Goal: Use online tool/utility: Utilize a website feature to perform a specific function

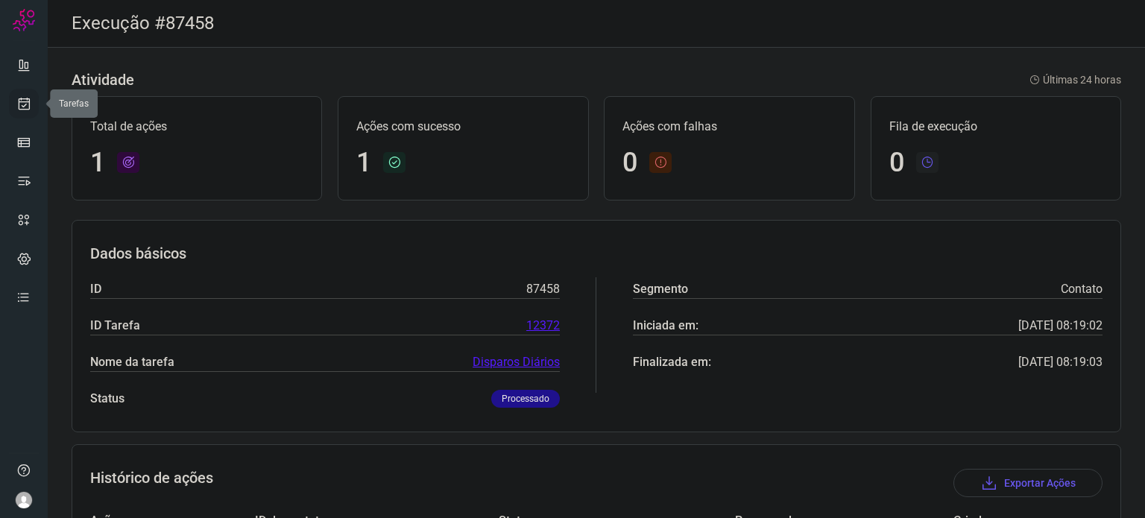
click at [22, 110] on icon at bounding box center [24, 103] width 16 height 15
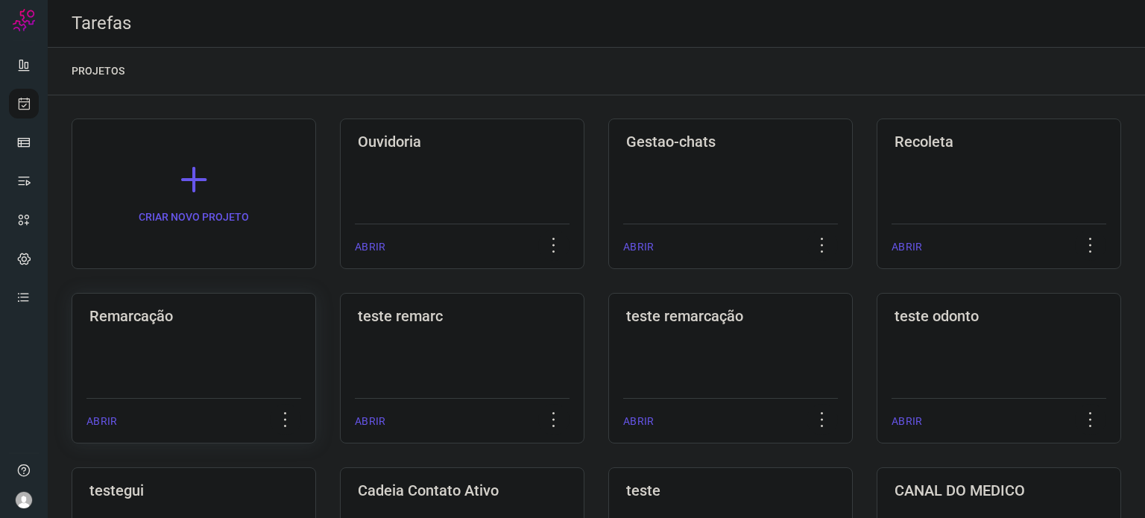
click at [184, 368] on div "Remarcação ABRIR" at bounding box center [194, 368] width 245 height 151
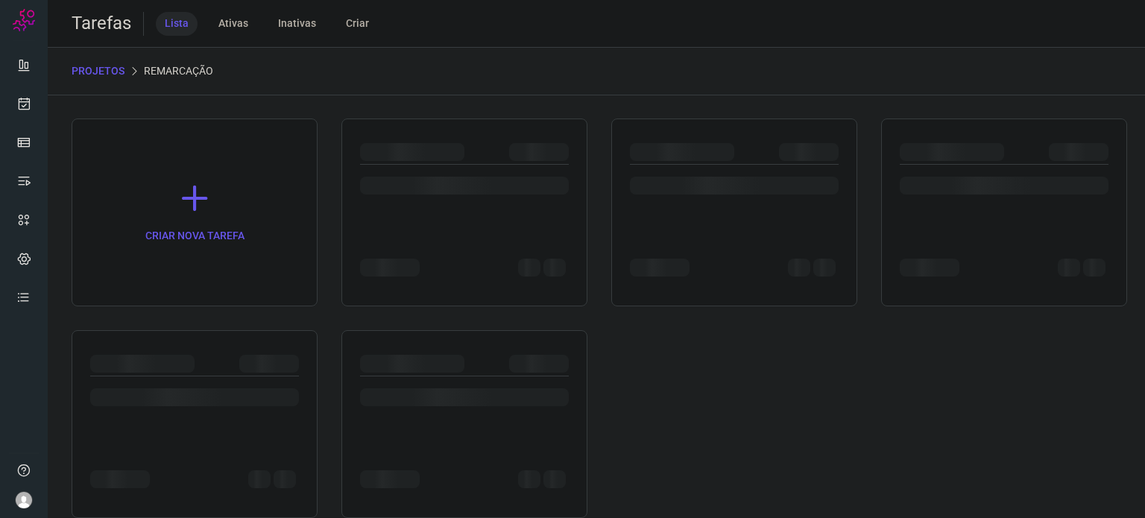
click at [184, 368] on div at bounding box center [142, 364] width 104 height 18
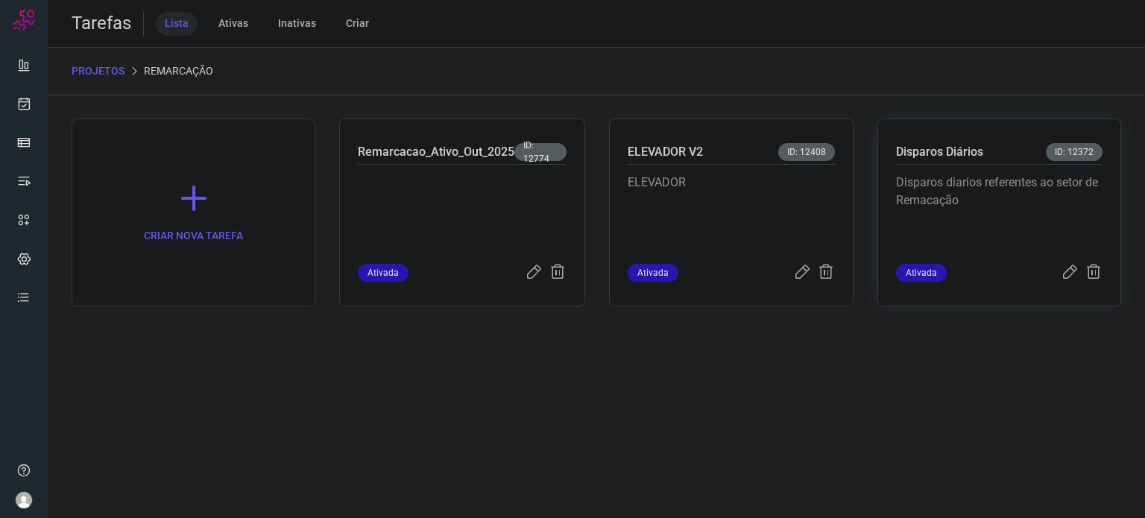
click at [890, 207] on div "Disparos Diários ID: 12372 Disparos diarios referentes ao setor de Remacação At…" at bounding box center [999, 213] width 244 height 188
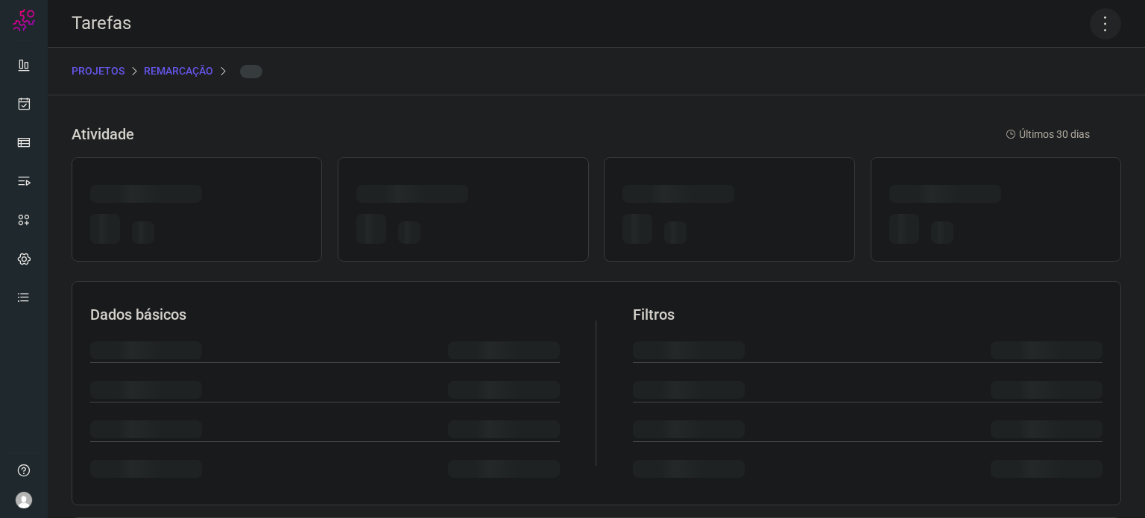
click at [1097, 25] on icon at bounding box center [1105, 23] width 31 height 31
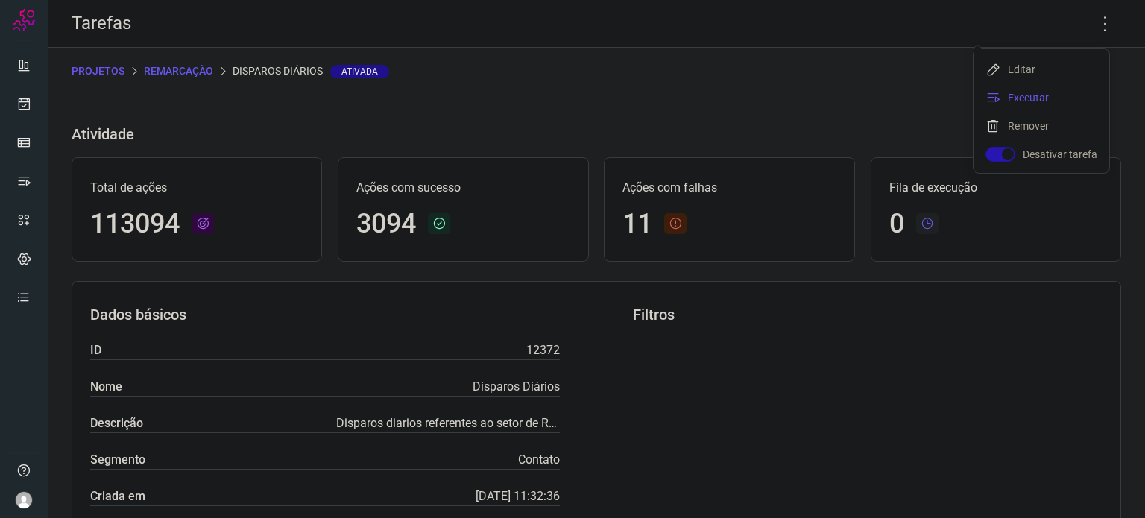
click at [1054, 86] on li "Executar" at bounding box center [1042, 98] width 136 height 24
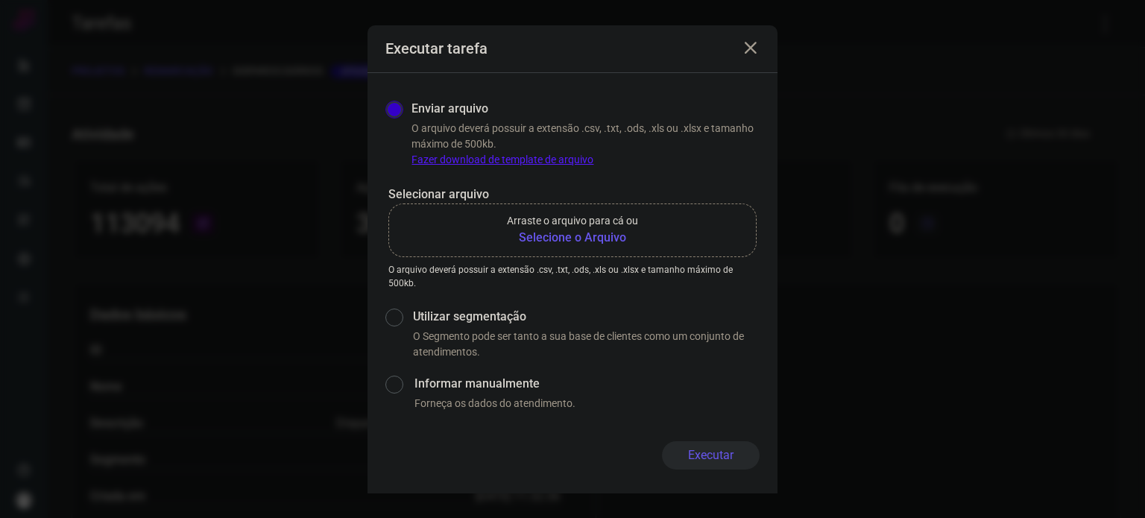
click at [579, 233] on b "Selecione o Arquivo" at bounding box center [572, 238] width 131 height 18
click at [0, 0] on input "Arraste o arquivo para cá ou Selecione o Arquivo" at bounding box center [0, 0] width 0 height 0
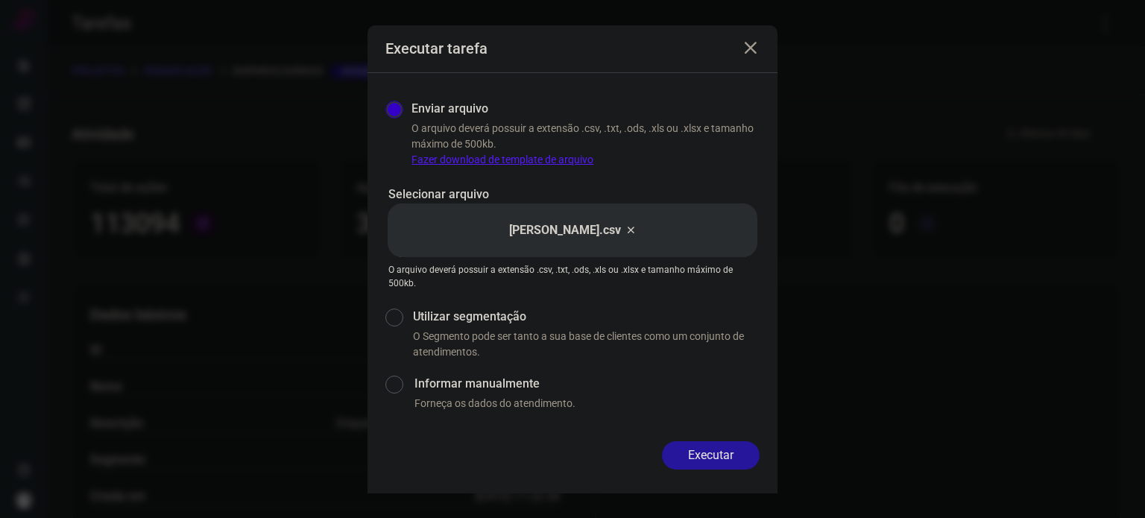
click at [701, 449] on button "Executar" at bounding box center [711, 455] width 98 height 28
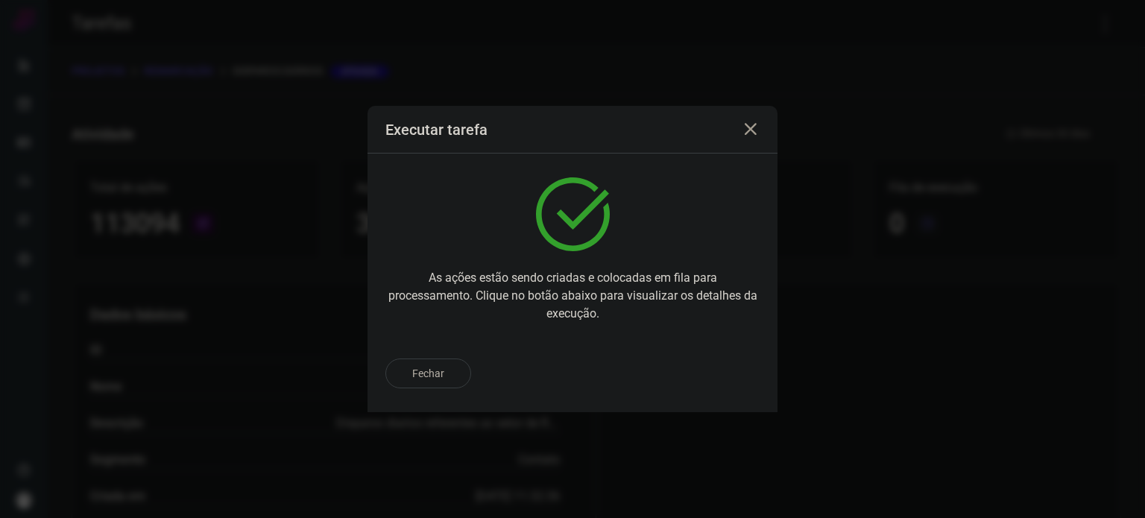
click at [731, 375] on div "Fechar" at bounding box center [572, 374] width 374 height 30
click at [725, 379] on p "Ir para execução" at bounding box center [694, 374] width 78 height 16
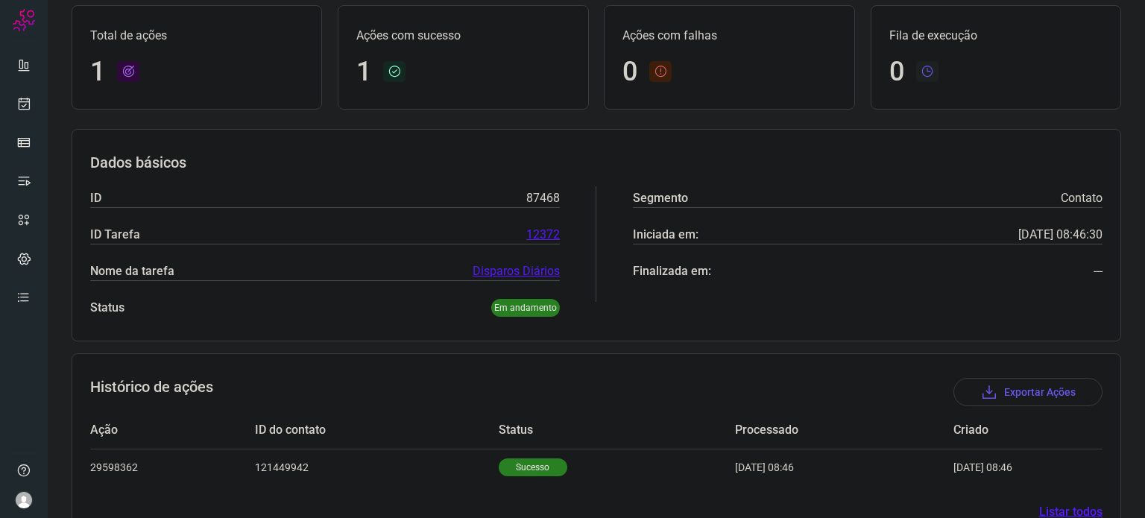
scroll to position [132, 0]
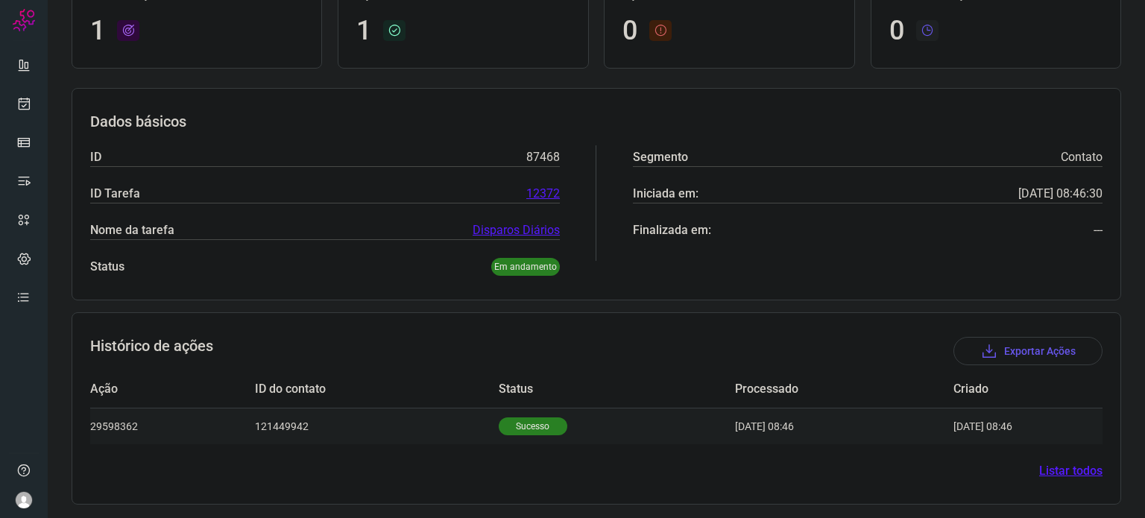
click at [518, 426] on p "Sucesso" at bounding box center [533, 426] width 69 height 18
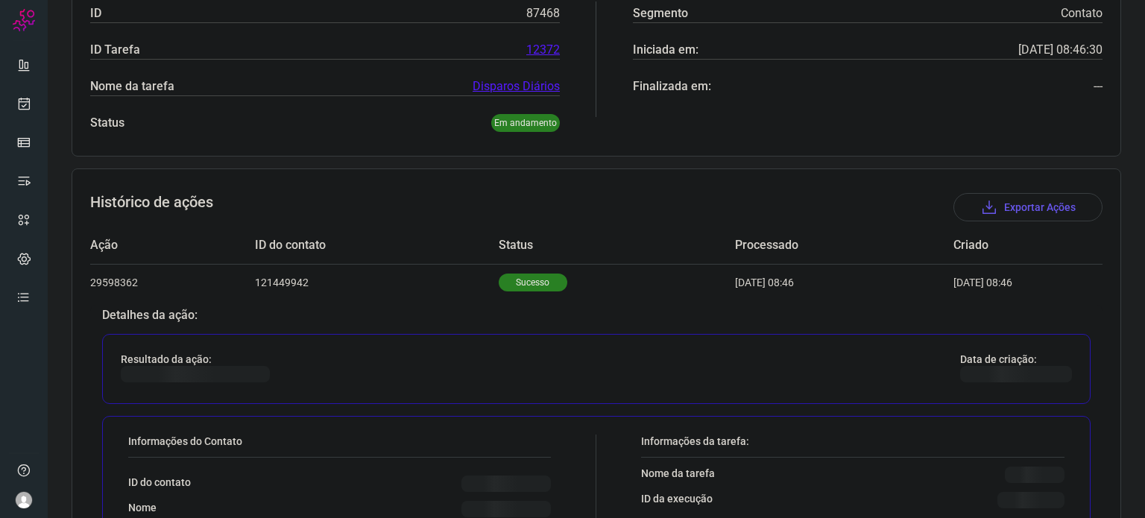
scroll to position [493, 0]
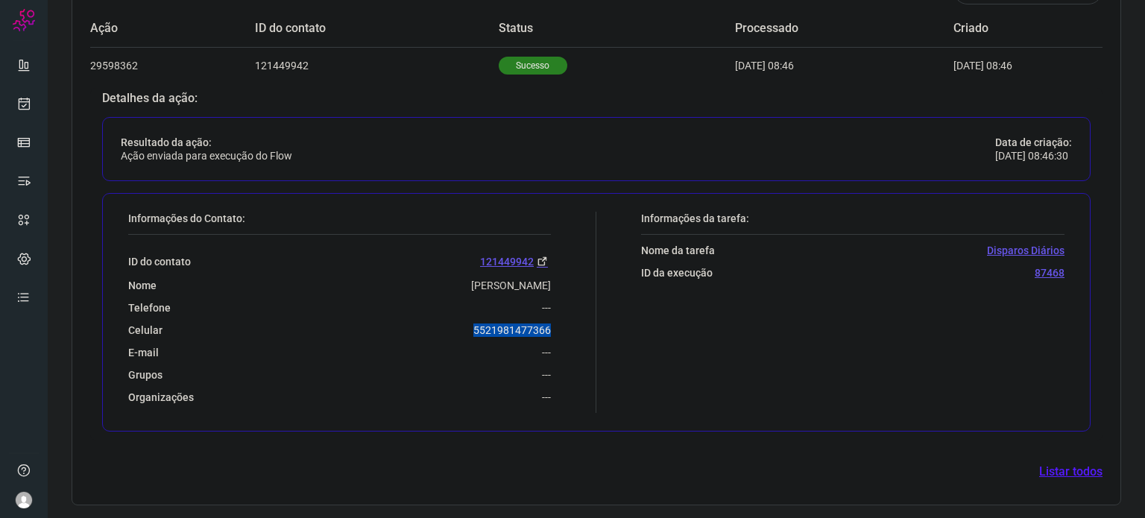
drag, startPoint x: 470, startPoint y: 325, endPoint x: 566, endPoint y: 321, distance: 96.2
click at [566, 321] on div "Informações do Contato: ID do contato 121449942 Nome [PERSON_NAME] Telefone ---…" at bounding box center [359, 312] width 476 height 201
copy p "5521981477366"
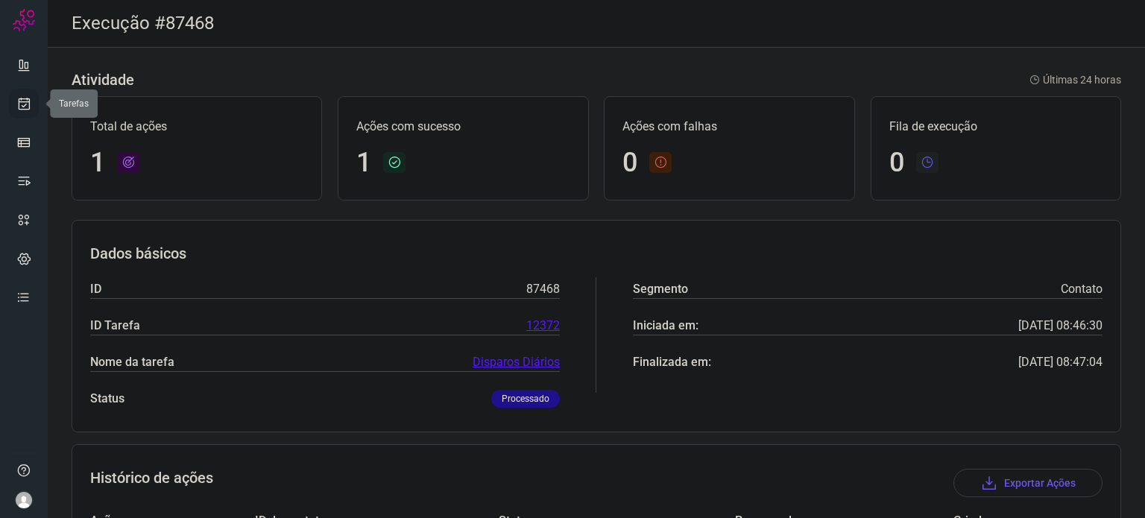
click at [28, 104] on icon at bounding box center [24, 103] width 16 height 15
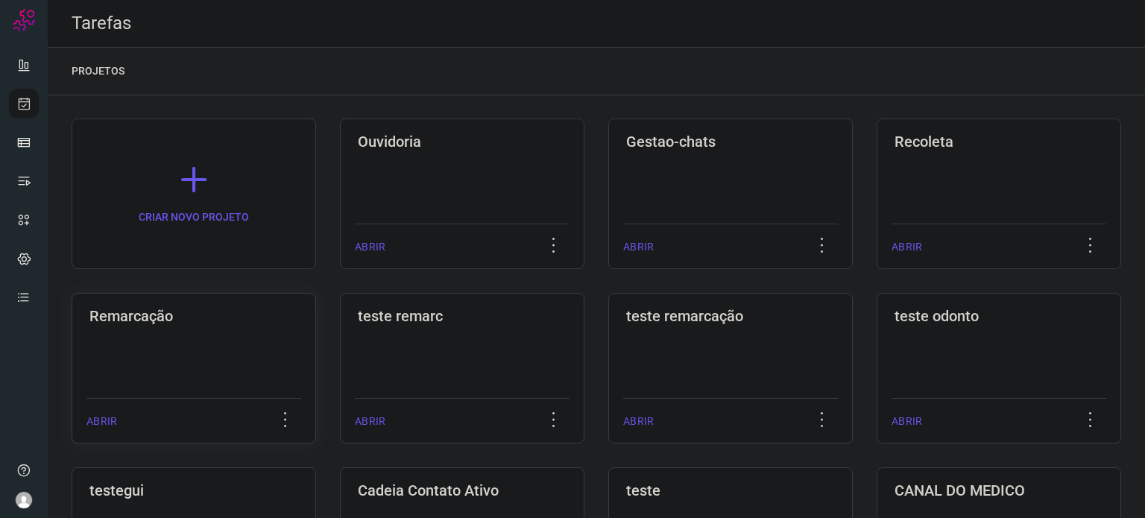
click at [180, 336] on div "Remarcação ABRIR" at bounding box center [194, 368] width 245 height 151
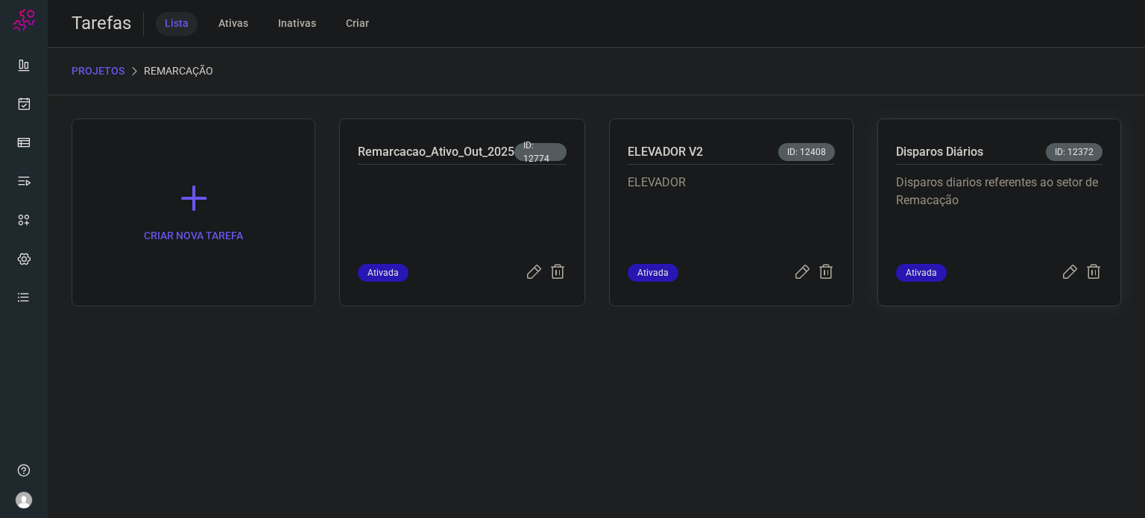
click at [991, 227] on p "Disparos diarios referentes ao setor de Remacação" at bounding box center [999, 211] width 206 height 75
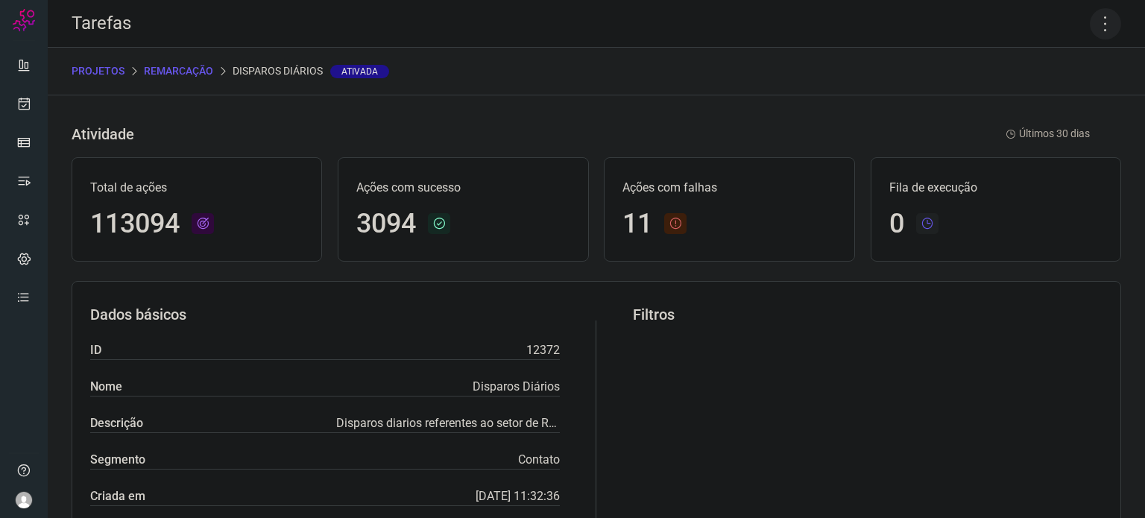
click at [1103, 23] on icon at bounding box center [1105, 23] width 31 height 31
click at [1041, 94] on li "Executar" at bounding box center [1042, 98] width 136 height 24
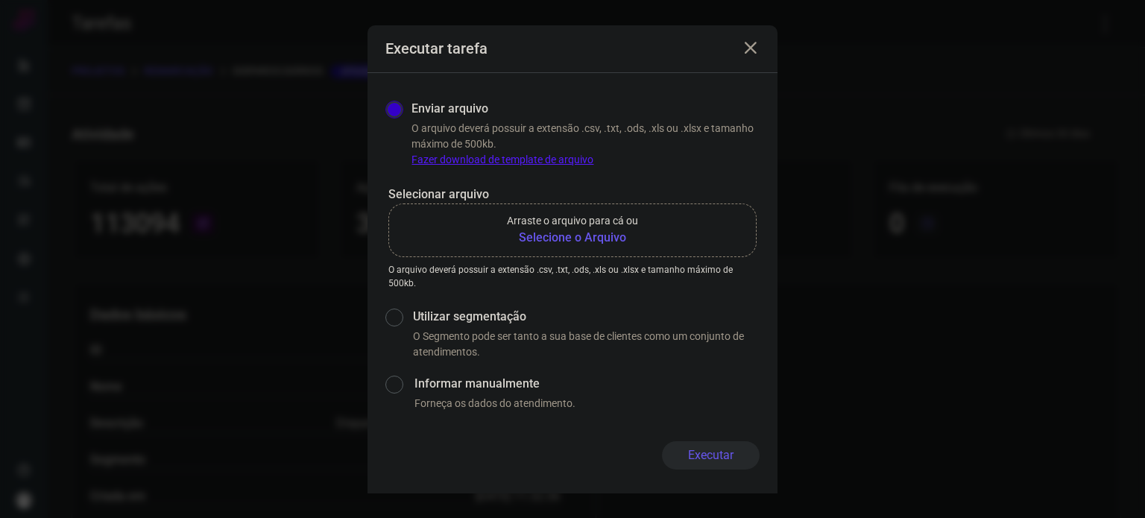
click at [579, 237] on b "Selecione o Arquivo" at bounding box center [572, 238] width 131 height 18
click at [0, 0] on input "Arraste o arquivo para cá ou Selecione o Arquivo" at bounding box center [0, 0] width 0 height 0
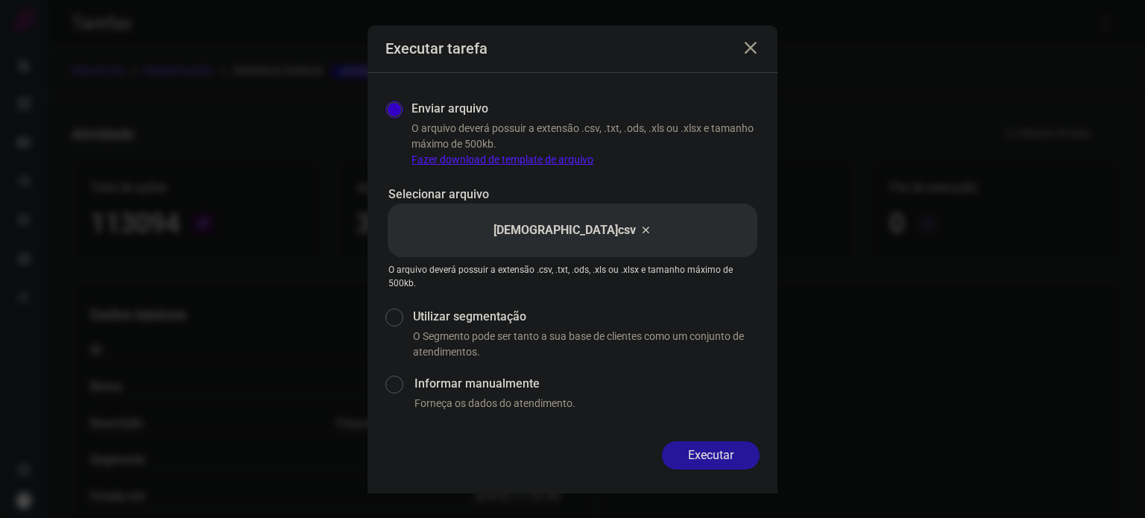
click at [703, 443] on button "Executar" at bounding box center [711, 455] width 98 height 28
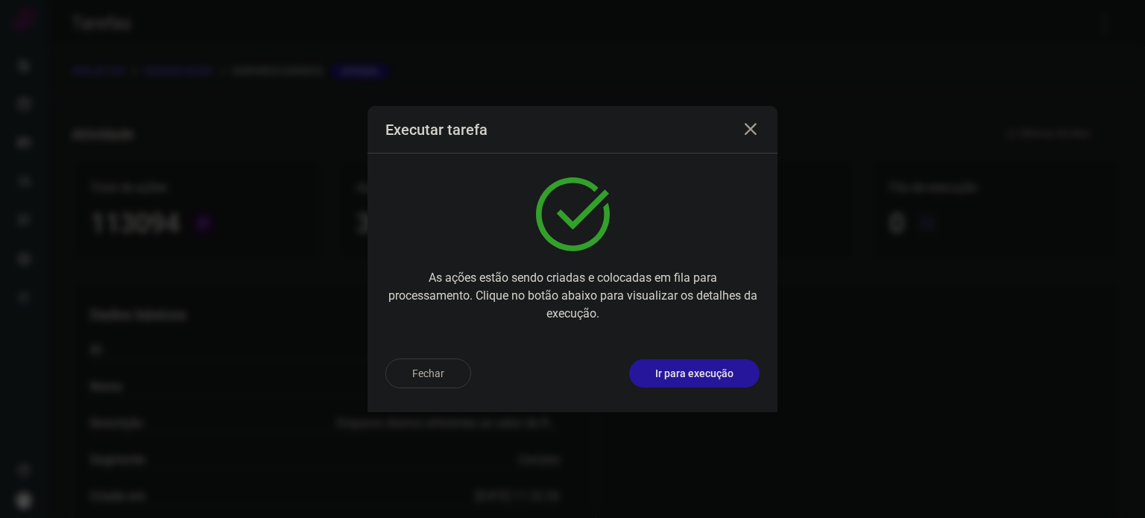
click at [698, 371] on p "Ir para execução" at bounding box center [694, 374] width 78 height 16
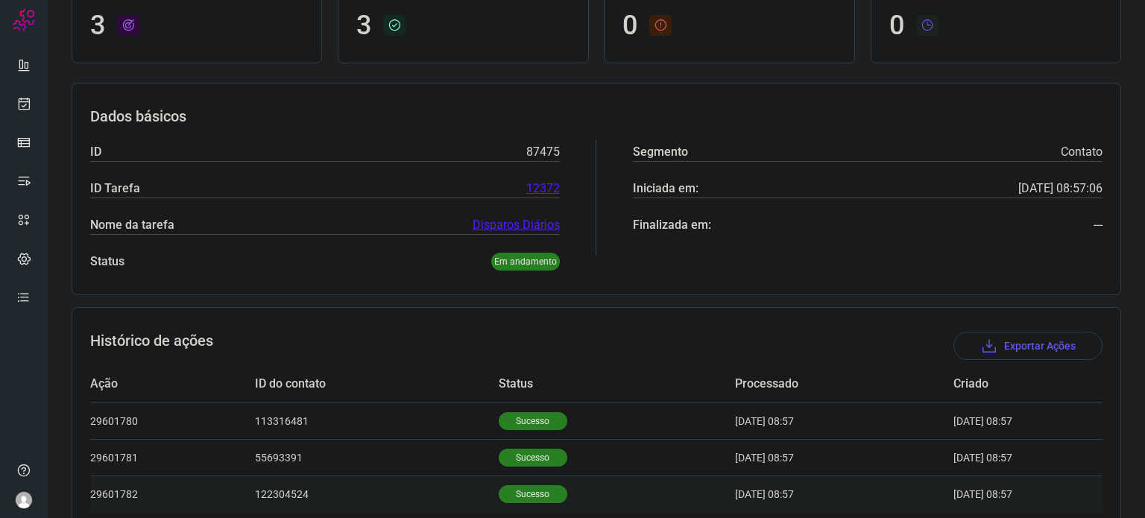
scroll to position [205, 0]
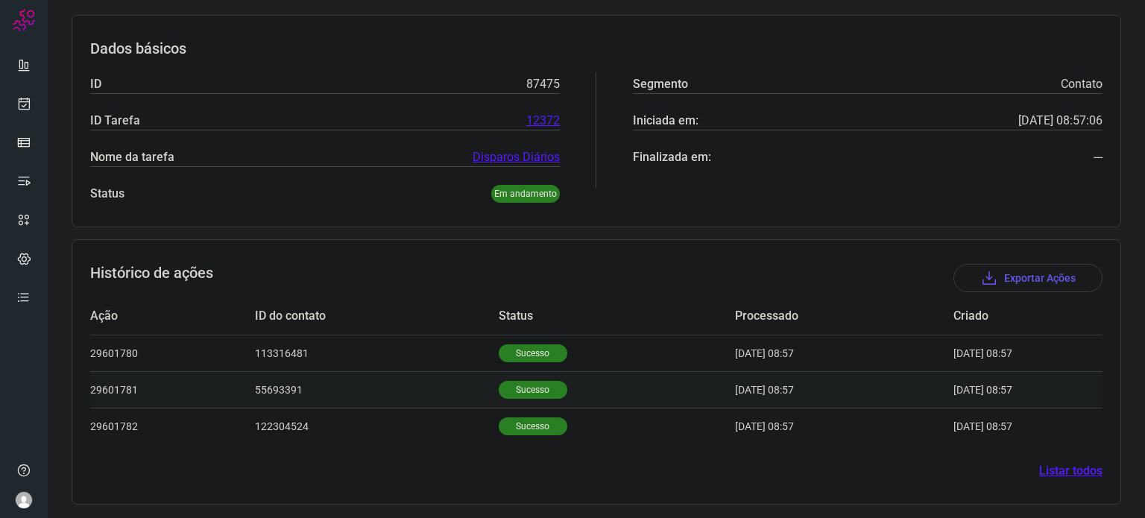
click at [511, 381] on p "Sucesso" at bounding box center [533, 390] width 69 height 18
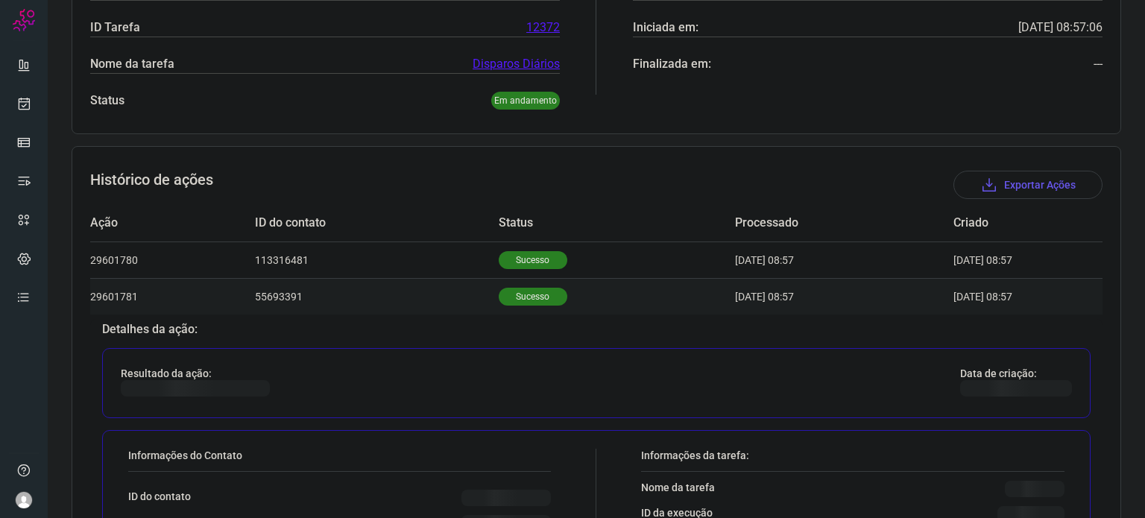
scroll to position [429, 0]
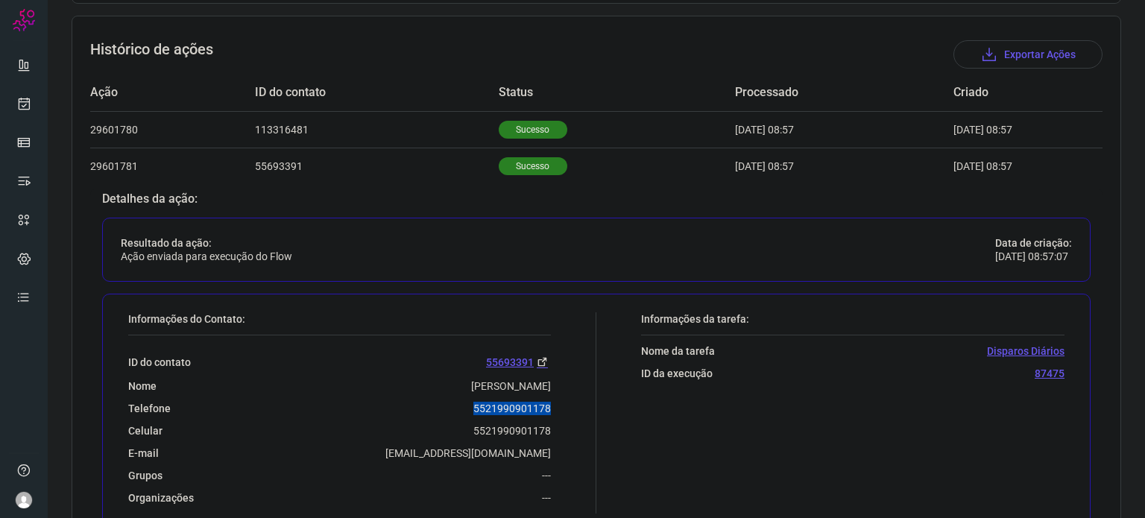
drag, startPoint x: 464, startPoint y: 402, endPoint x: 555, endPoint y: 404, distance: 91.7
click at [555, 404] on div "Informações do Contato: ID do contato 55693391 Nome Amanda Soares Telefone 5521…" at bounding box center [359, 412] width 476 height 201
copy p "5521990901178"
